Goal: Task Accomplishment & Management: Use online tool/utility

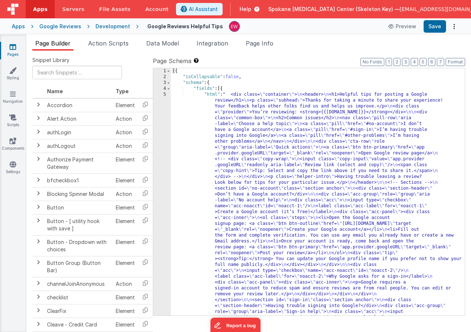
click at [14, 47] on icon at bounding box center [13, 46] width 7 height 7
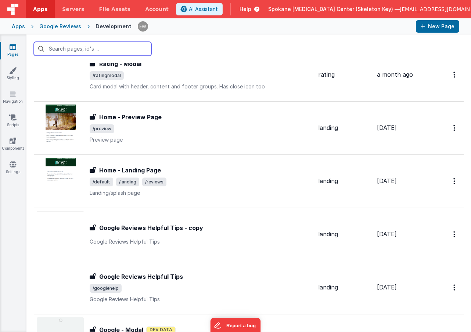
scroll to position [85, 0]
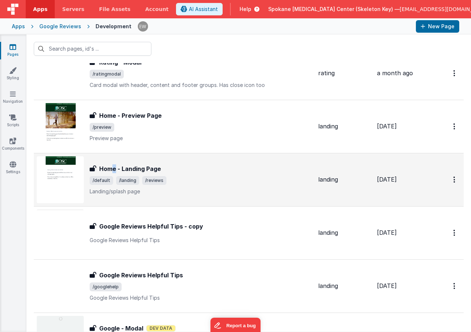
click at [115, 168] on h3 "Home - Landing Page" at bounding box center [130, 169] width 62 height 9
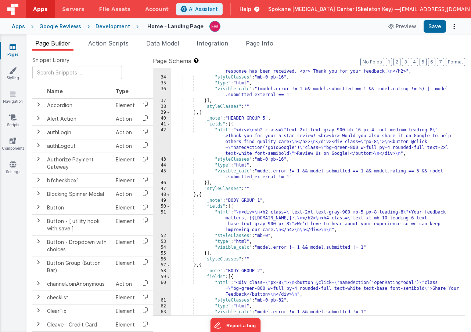
scroll to position [394, 0]
click at [12, 49] on icon at bounding box center [13, 46] width 7 height 7
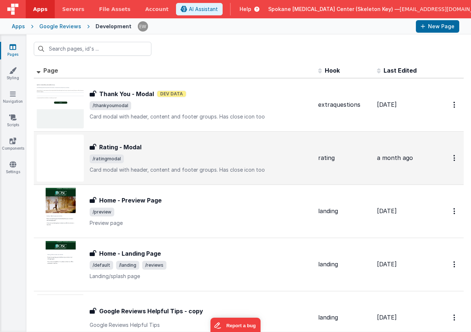
click at [131, 148] on h3 "Rating - Modal" at bounding box center [120, 147] width 42 height 9
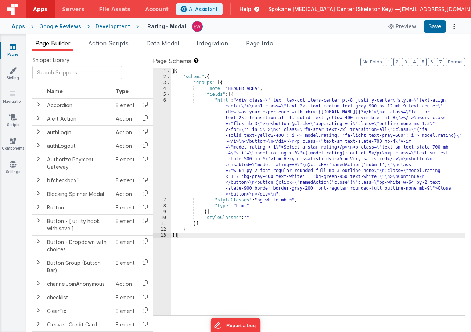
click at [316, 54] on div "Snippet Library Name Type Accordion Element Alert Action Action authLogin Actio…" at bounding box center [248, 197] width 444 height 293
click at [12, 48] on icon at bounding box center [13, 46] width 7 height 7
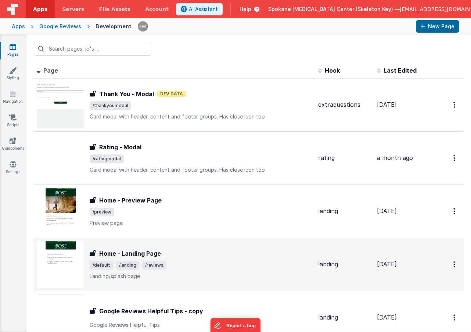
click at [138, 253] on h3 "Home - Landing Page" at bounding box center [130, 253] width 62 height 9
